Goal: Information Seeking & Learning: Learn about a topic

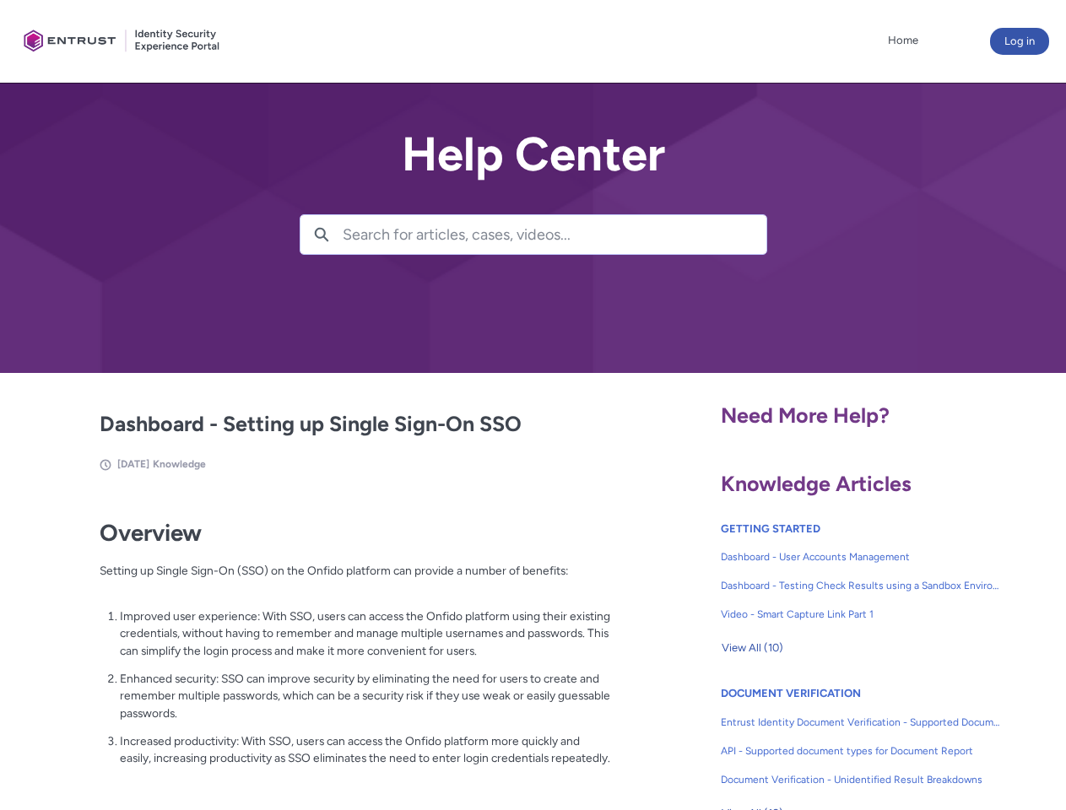
click at [322, 235] on lightning-primitive-icon "button" at bounding box center [321, 233] width 15 height 13
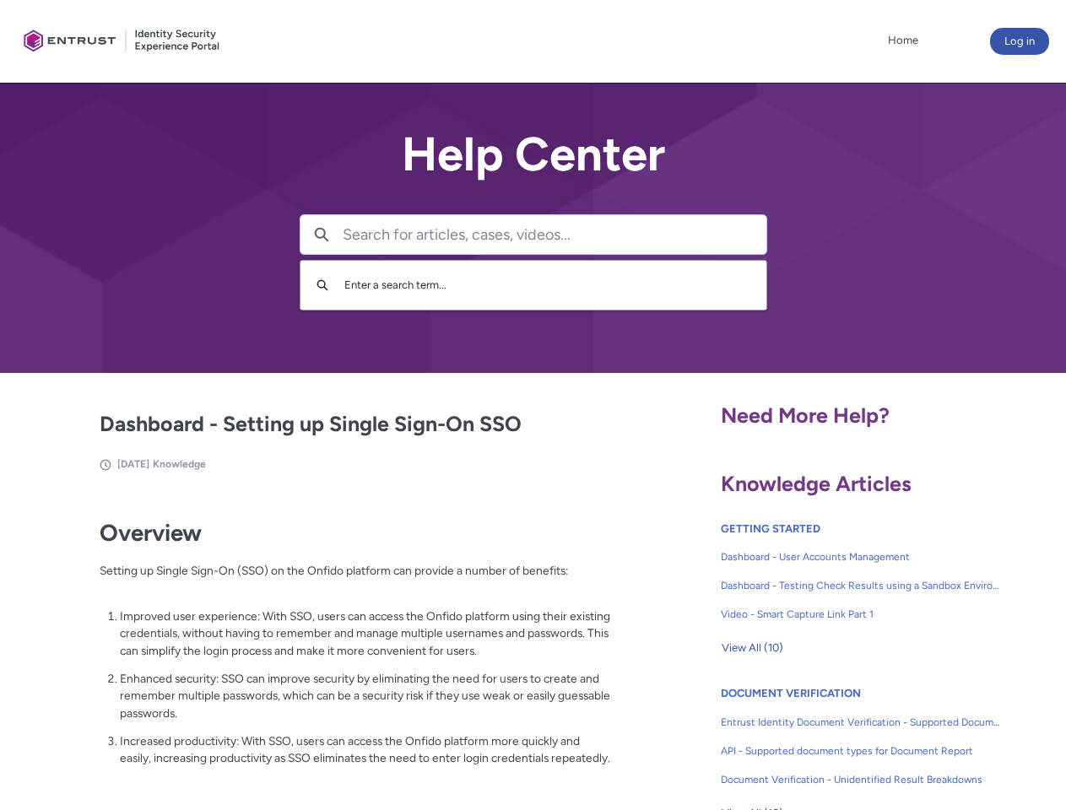
click at [323, 646] on p "Improved user experience: With SSO, users can access the Onfido platform using …" at bounding box center [365, 634] width 491 height 52
click at [752, 648] on span "View All (10)" at bounding box center [753, 648] width 62 height 25
click at [816, 739] on link "API - Supported document types for Document Report" at bounding box center [861, 751] width 280 height 29
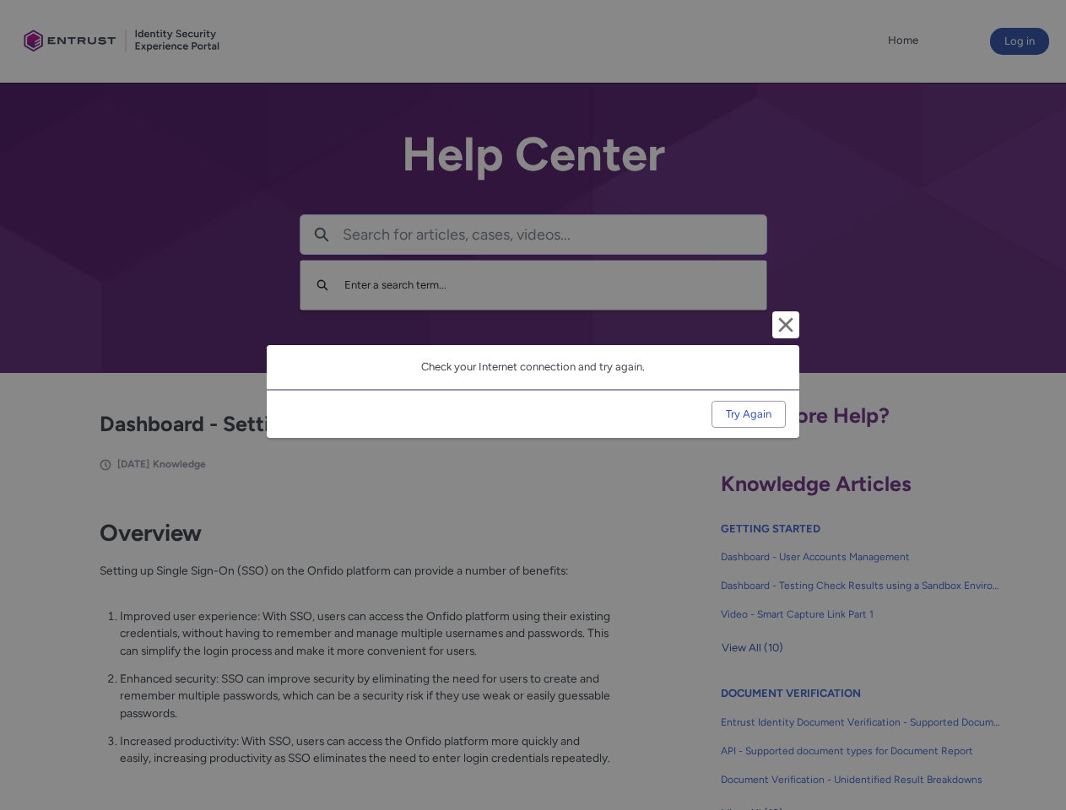
click at [1039, 739] on div "Cancel and close Check your Internet connection and try again. Try Again" at bounding box center [533, 405] width 1066 height 810
